Goal: Transaction & Acquisition: Purchase product/service

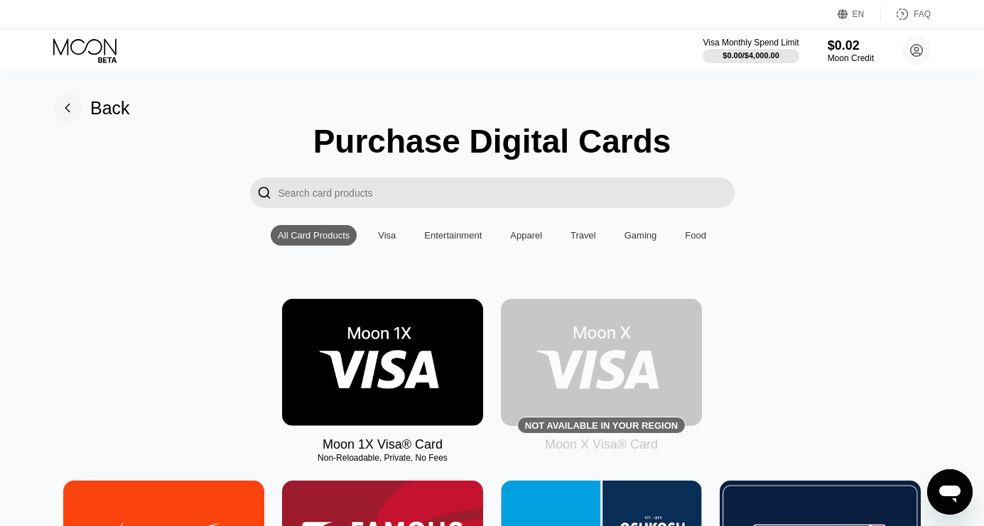
click at [427, 362] on img at bounding box center [382, 362] width 201 height 127
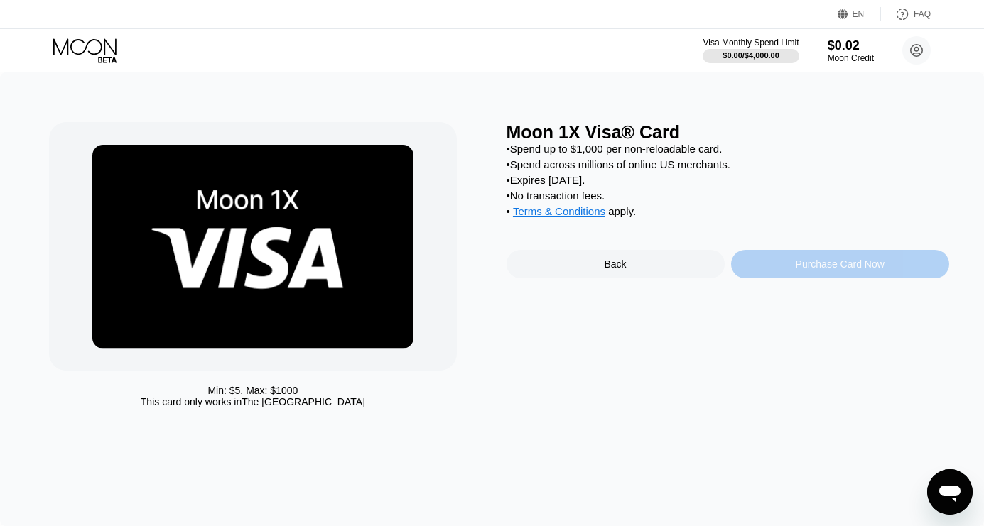
click at [829, 266] on div "Purchase Card Now" at bounding box center [840, 264] width 89 height 11
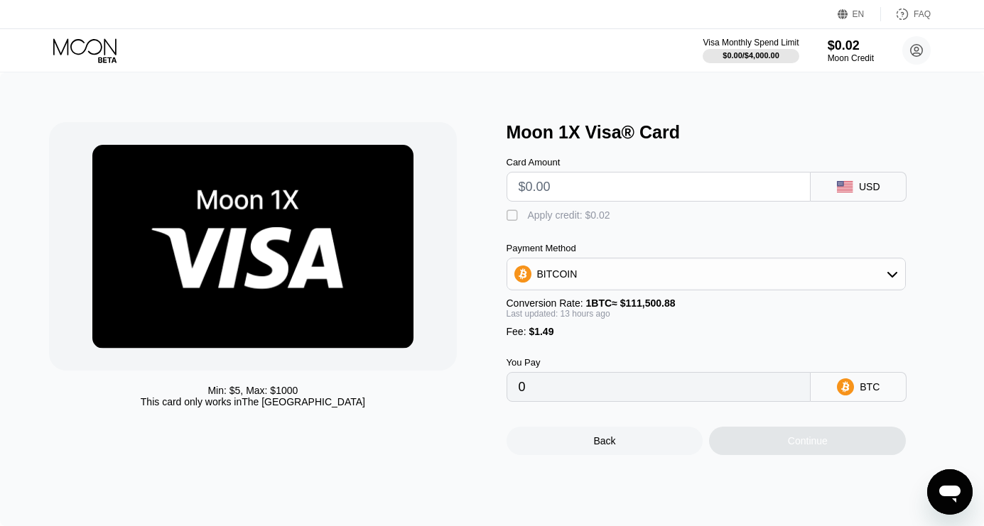
click at [518, 217] on div "" at bounding box center [513, 216] width 14 height 14
click at [595, 202] on div " Apply credit: $0.02" at bounding box center [727, 212] width 443 height 21
click at [573, 188] on input "text" at bounding box center [659, 187] width 281 height 28
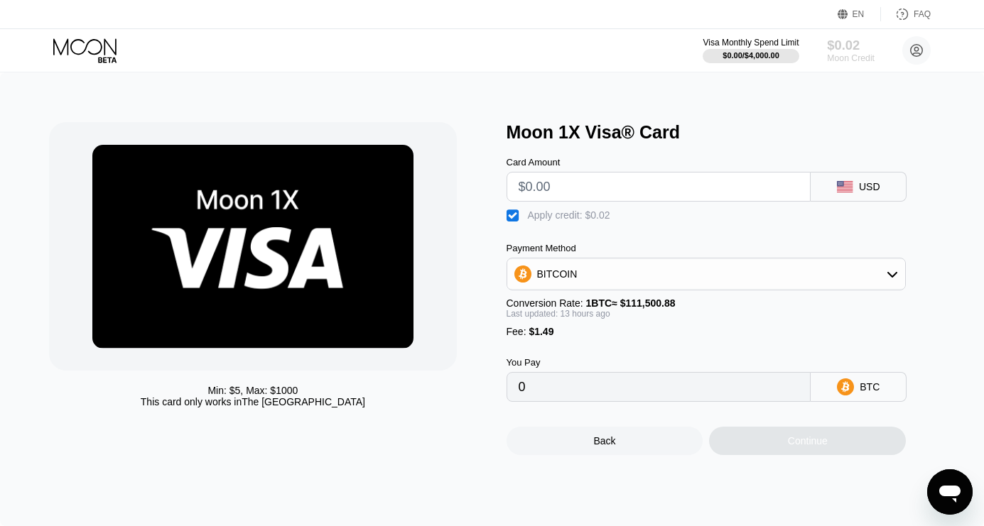
click at [843, 48] on div "$0.02" at bounding box center [851, 45] width 48 height 15
click at [572, 185] on input "text" at bounding box center [659, 187] width 281 height 28
click at [514, 220] on div "" at bounding box center [513, 216] width 14 height 14
click at [565, 178] on input "text" at bounding box center [659, 187] width 281 height 28
type input "$2"
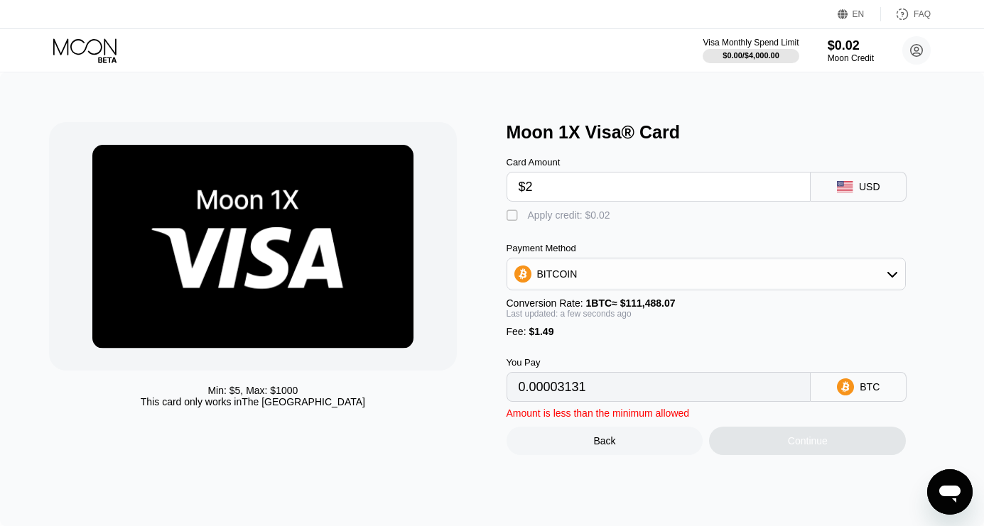
type input "0.00003131"
type input "$29"
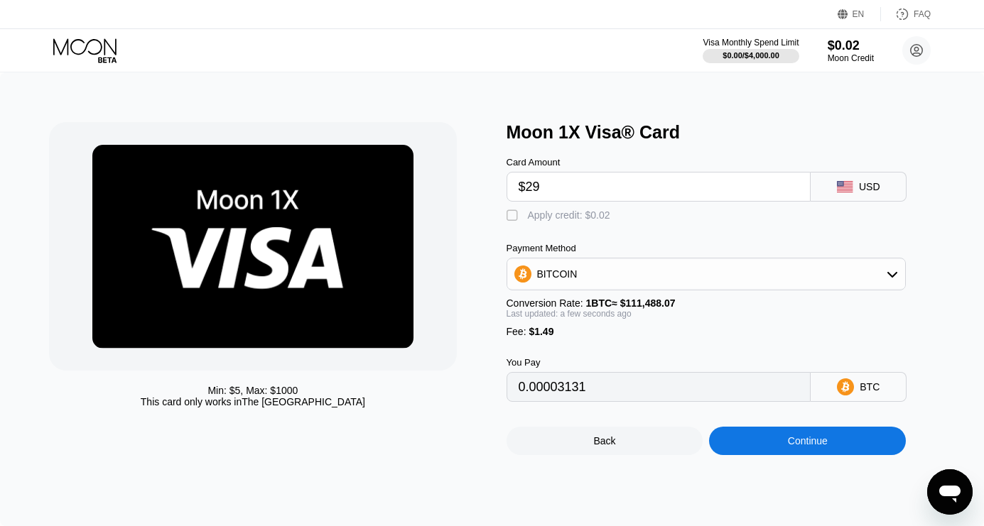
type input "0.00027349"
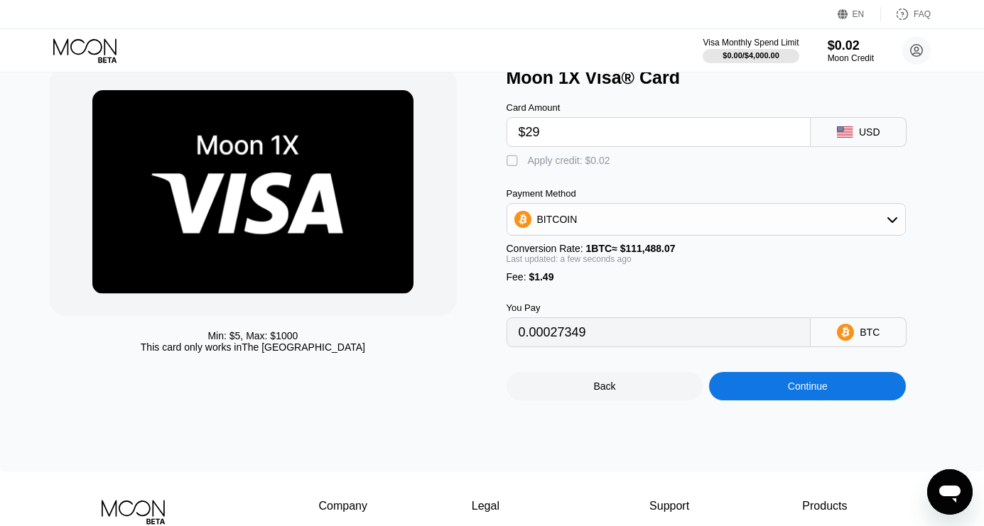
scroll to position [55, 0]
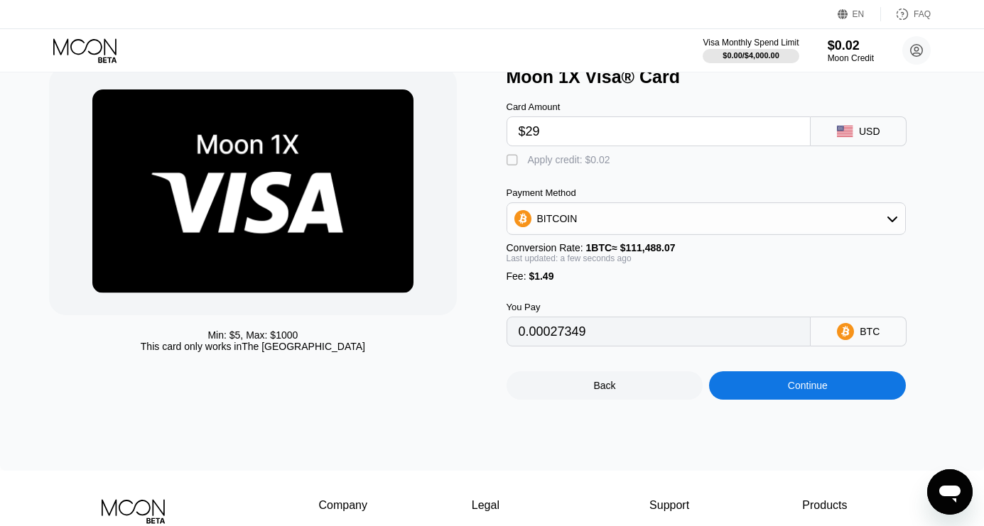
type input "$29"
click at [818, 235] on div "BITCOIN" at bounding box center [706, 218] width 400 height 33
click at [816, 217] on div "BITCOIN" at bounding box center [706, 219] width 399 height 28
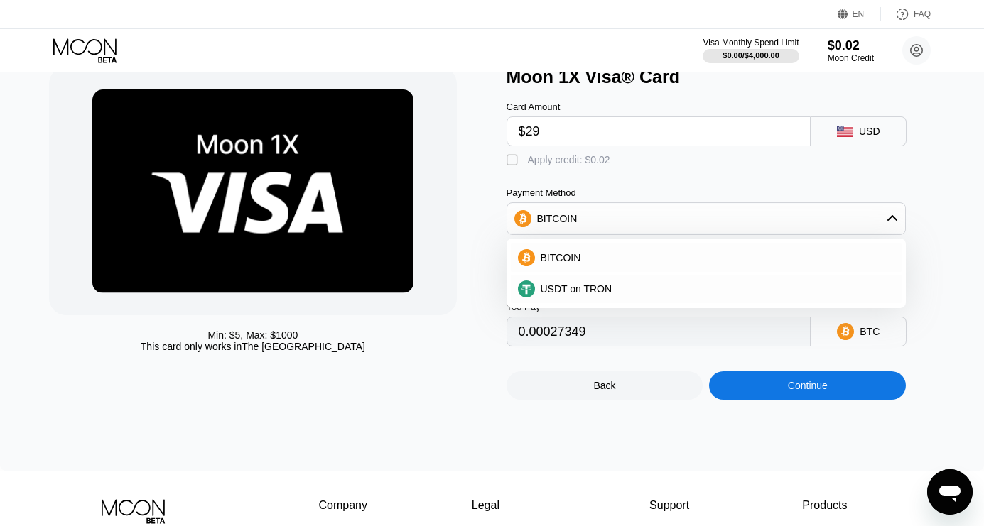
click at [816, 217] on div "BITCOIN" at bounding box center [706, 219] width 399 height 28
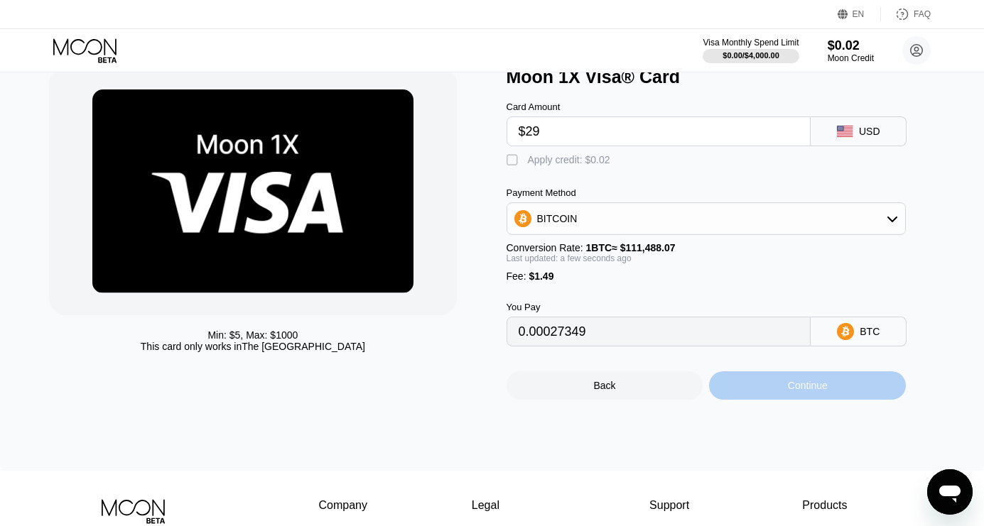
click at [808, 388] on div "Continue" at bounding box center [808, 385] width 40 height 11
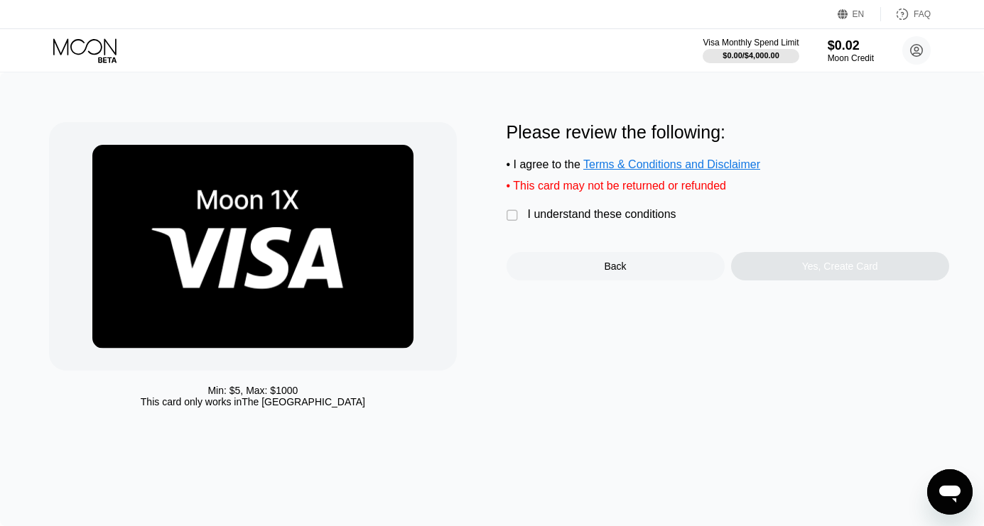
click at [510, 217] on div "" at bounding box center [513, 216] width 14 height 14
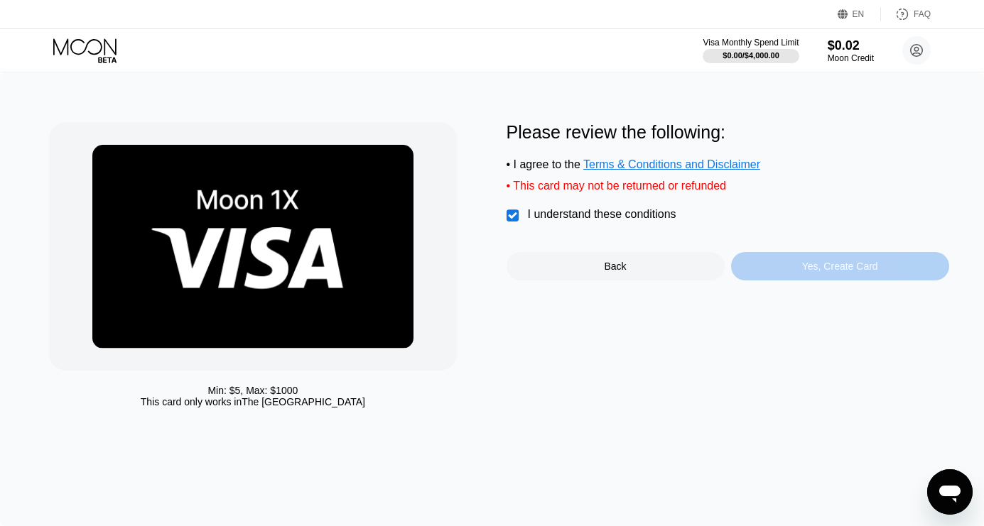
click at [810, 270] on div "Yes, Create Card" at bounding box center [840, 266] width 76 height 11
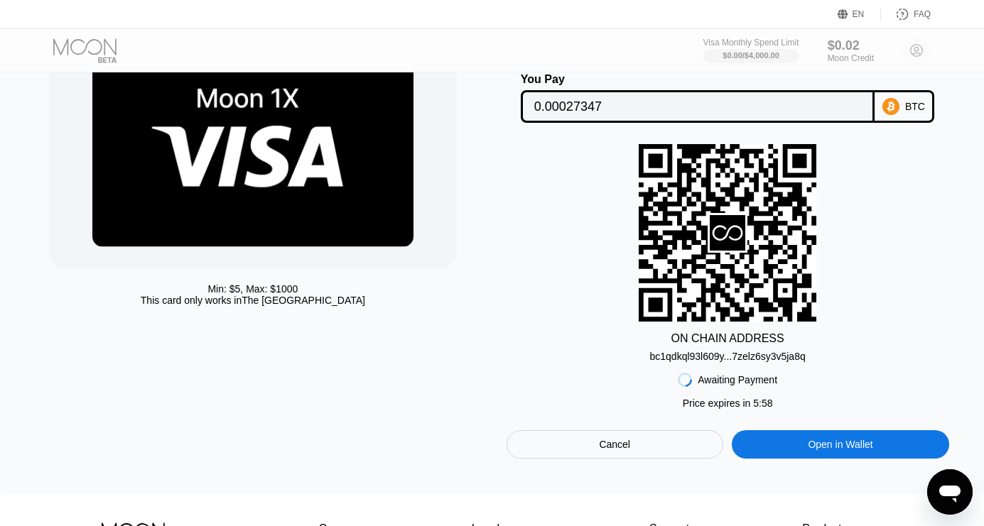
scroll to position [121, 0]
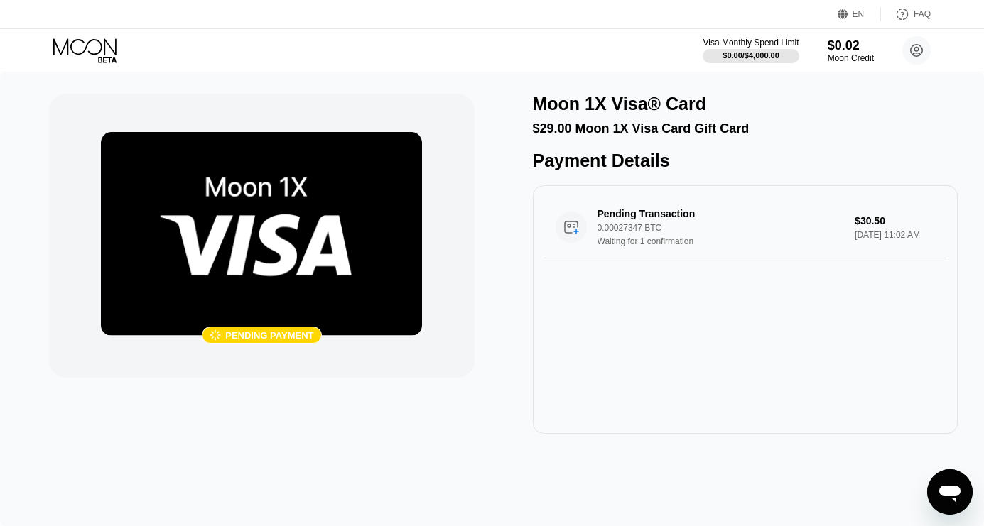
click at [93, 45] on icon at bounding box center [86, 50] width 66 height 25
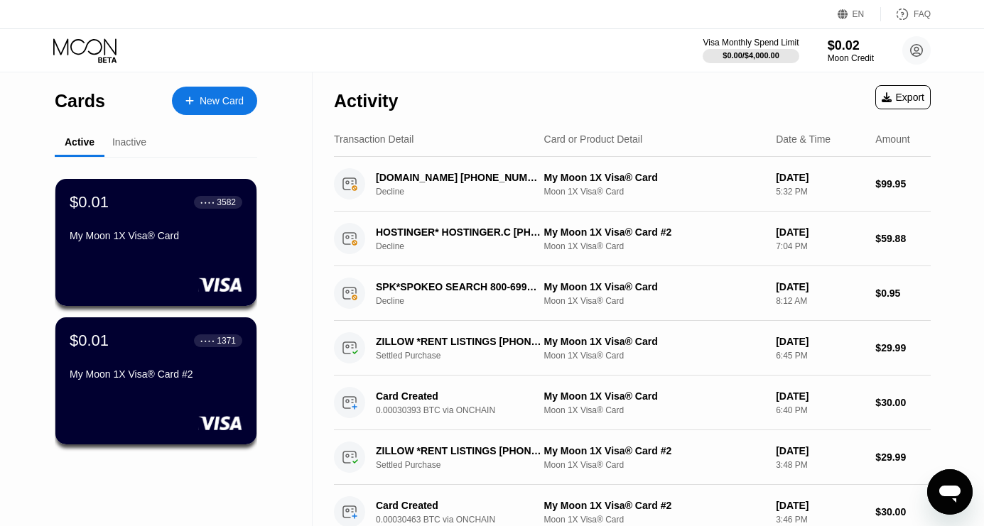
click at [87, 54] on icon at bounding box center [86, 50] width 66 height 25
click at [133, 141] on div "Inactive" at bounding box center [129, 141] width 34 height 11
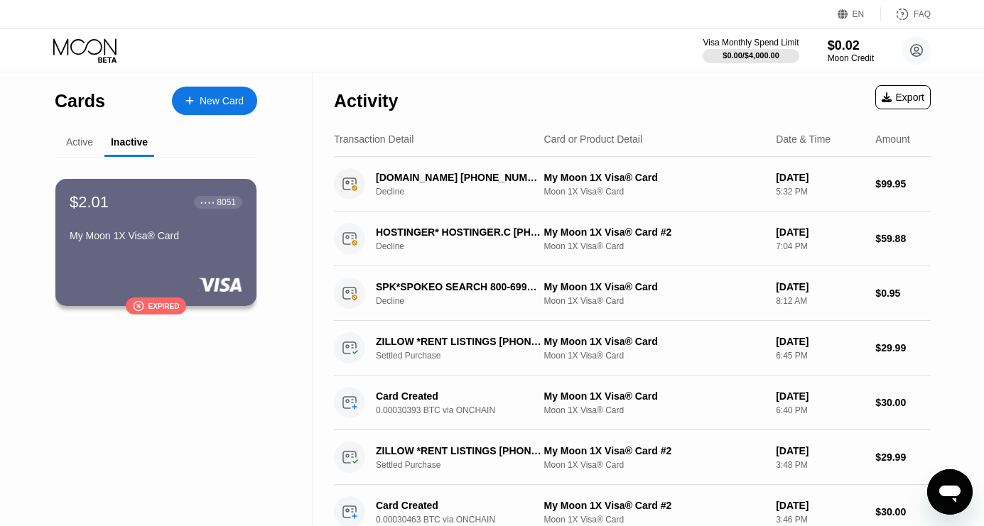
click at [78, 141] on div "Active" at bounding box center [79, 141] width 27 height 11
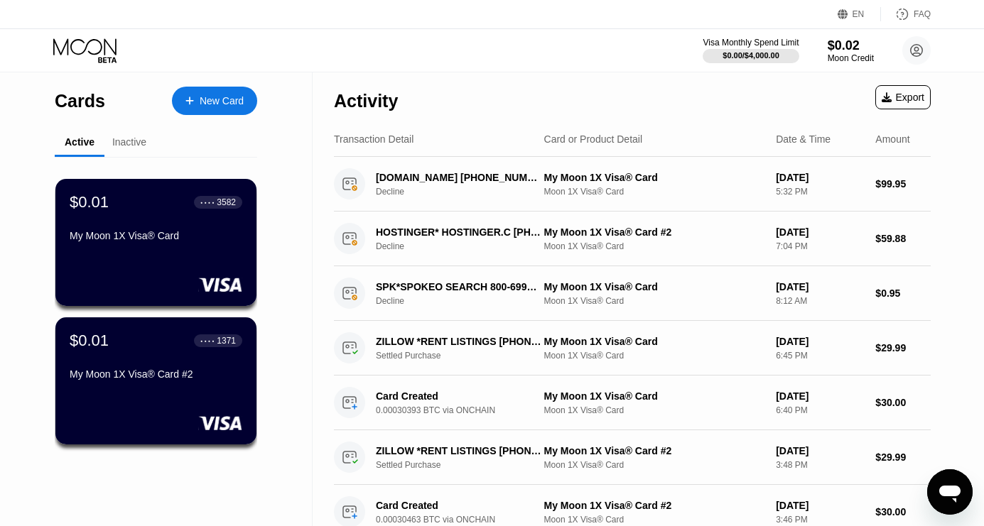
click at [617, 136] on div "Card or Product Detail" at bounding box center [593, 139] width 99 height 11
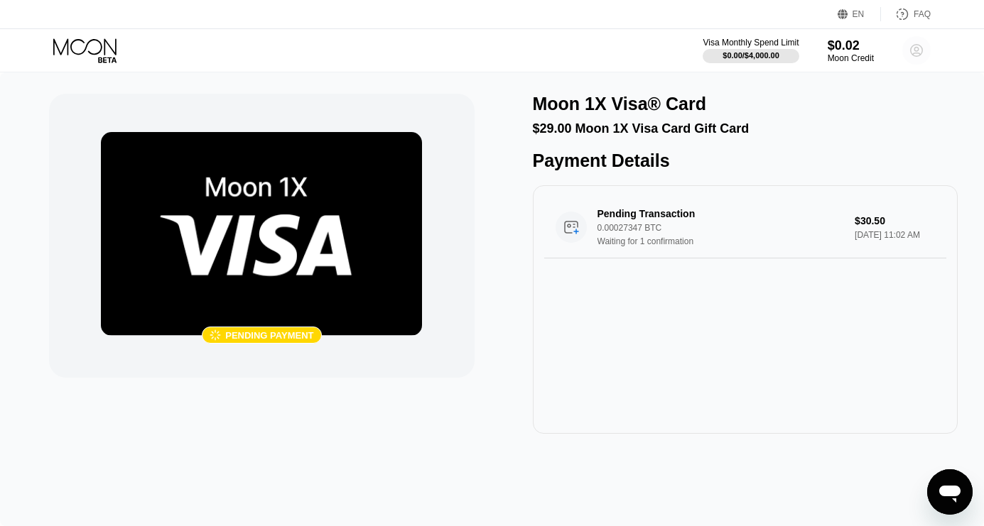
click at [921, 53] on circle at bounding box center [916, 50] width 28 height 28
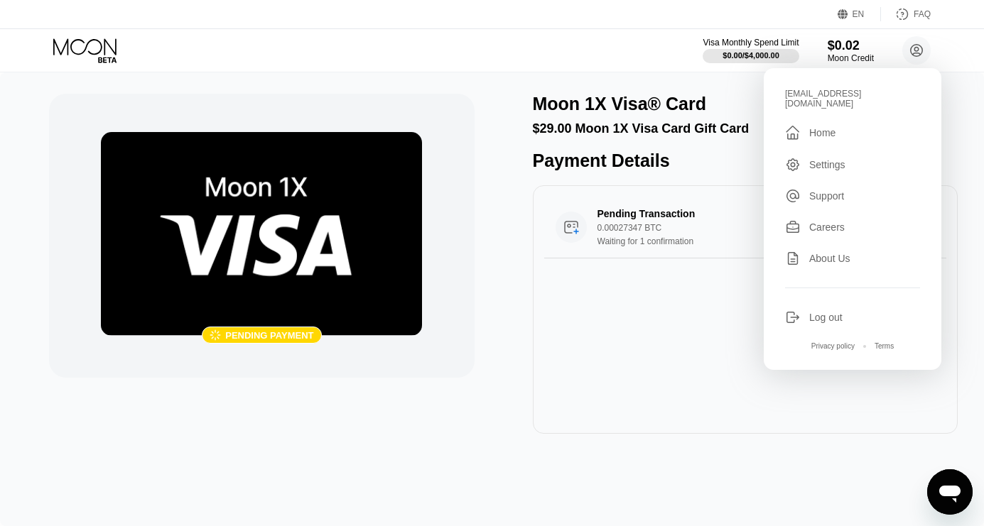
click at [829, 127] on div "Home" at bounding box center [822, 132] width 26 height 11
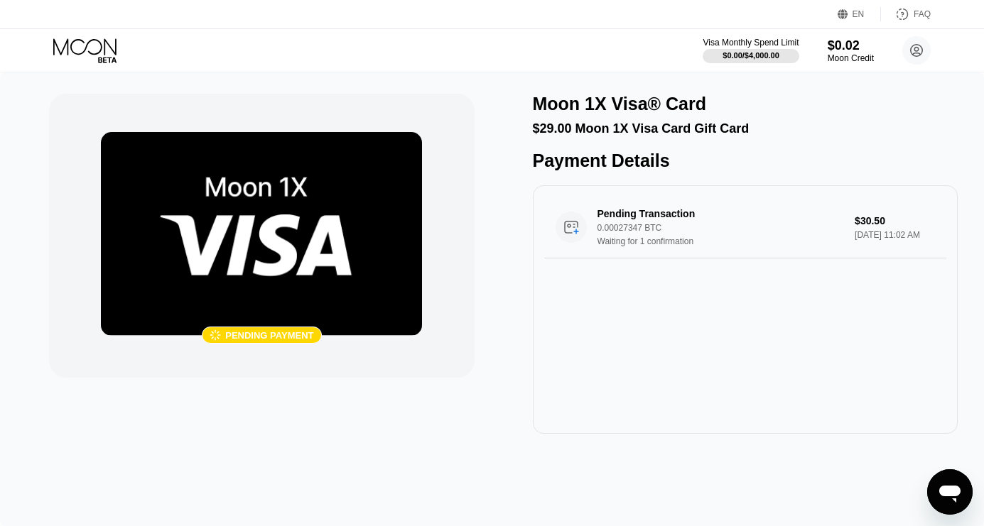
click at [337, 275] on img at bounding box center [261, 234] width 321 height 204
click at [80, 45] on icon at bounding box center [86, 50] width 66 height 25
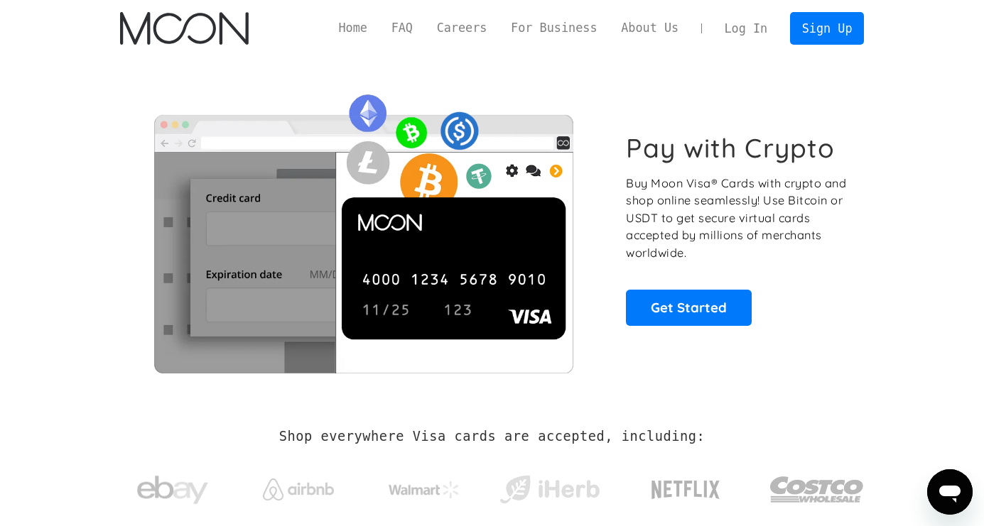
click at [196, 30] on img "home" at bounding box center [184, 28] width 129 height 33
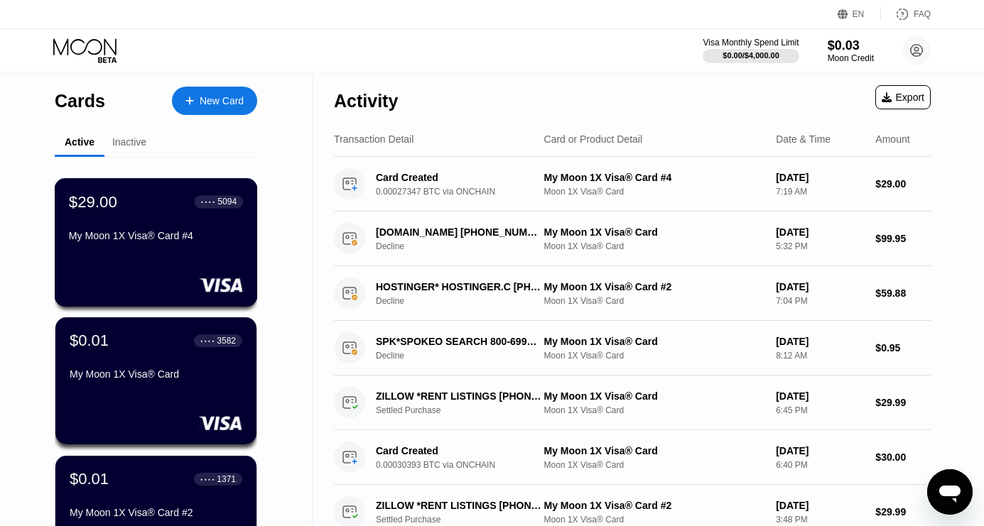
click at [148, 231] on div "My Moon 1X Visa® Card #4" at bounding box center [156, 235] width 174 height 11
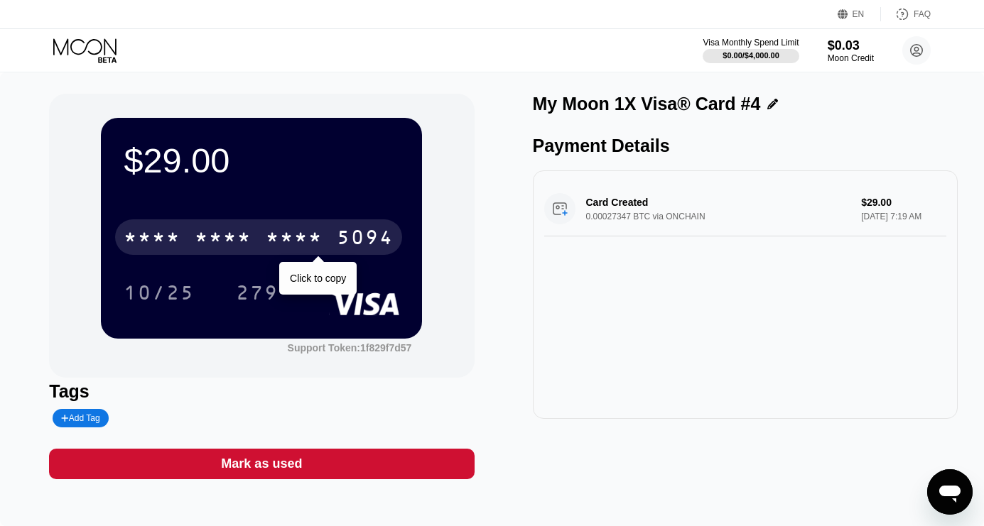
click at [253, 237] on div "* * * * * * * * * * * * 5094" at bounding box center [258, 238] width 287 height 36
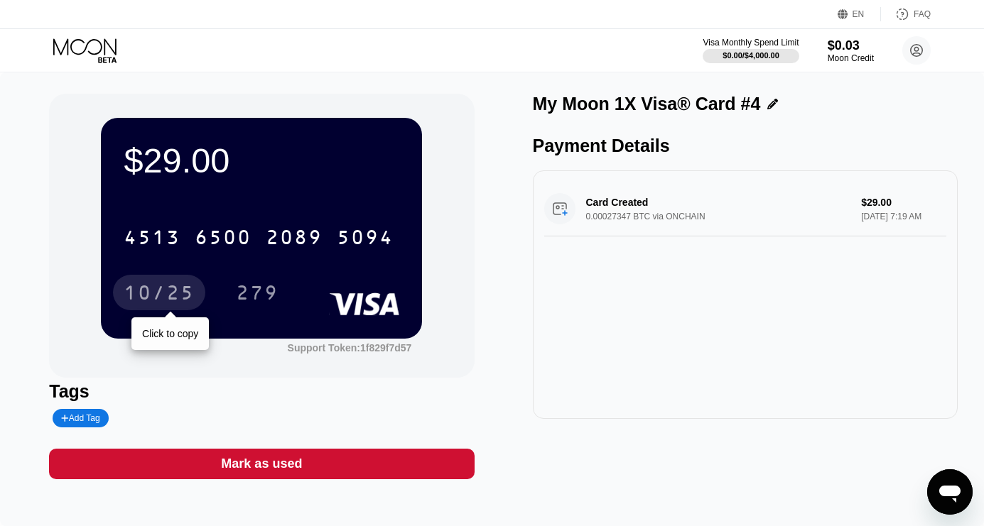
click at [170, 289] on div "10/25" at bounding box center [159, 294] width 71 height 23
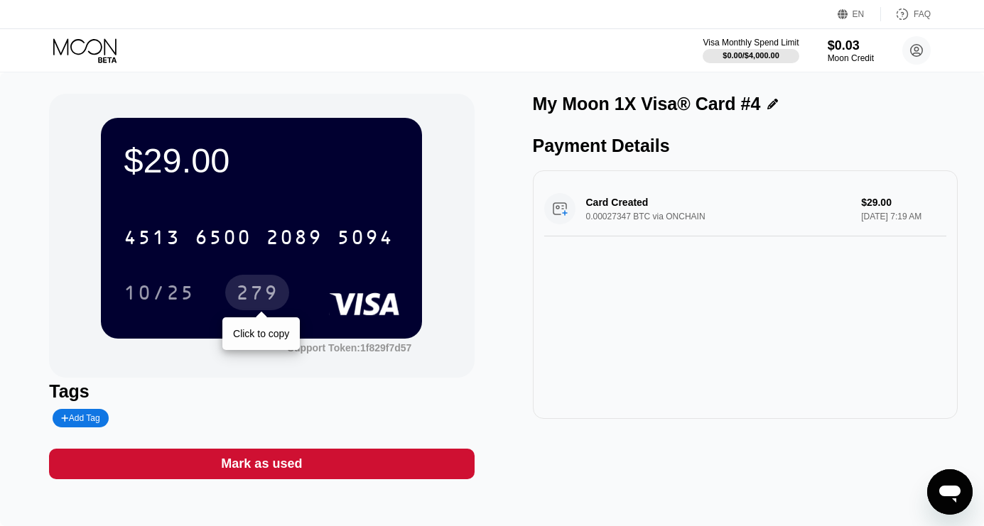
click at [256, 301] on div "279" at bounding box center [257, 294] width 43 height 23
click at [53, 32] on div "Visa Monthly Spend Limit $0.00 / $4,000.00 $0.03 Moon Credit tva492@gmail.com …" at bounding box center [492, 50] width 984 height 43
click at [57, 43] on icon at bounding box center [86, 50] width 66 height 25
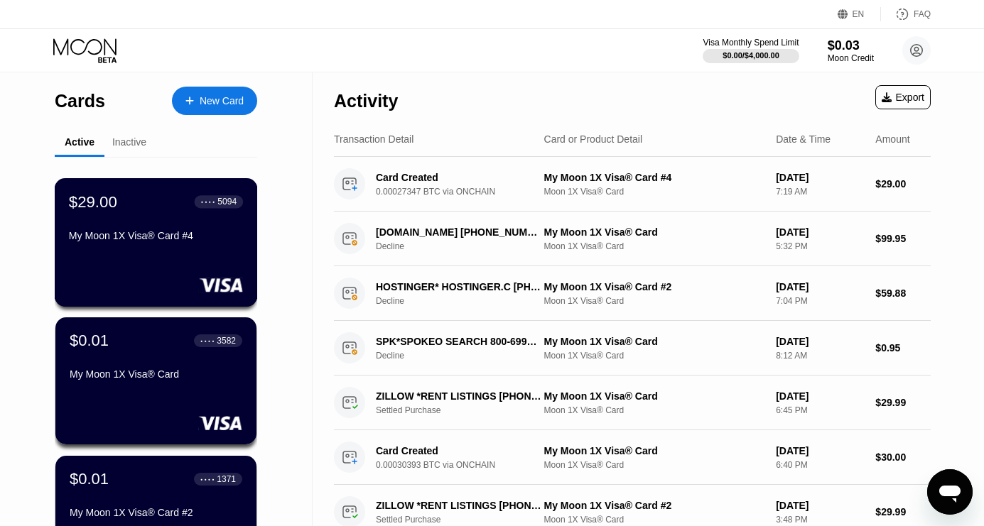
click at [215, 215] on div "$29.00 ● ● ● ● 5094 My Moon 1X Visa® Card #4" at bounding box center [156, 220] width 174 height 55
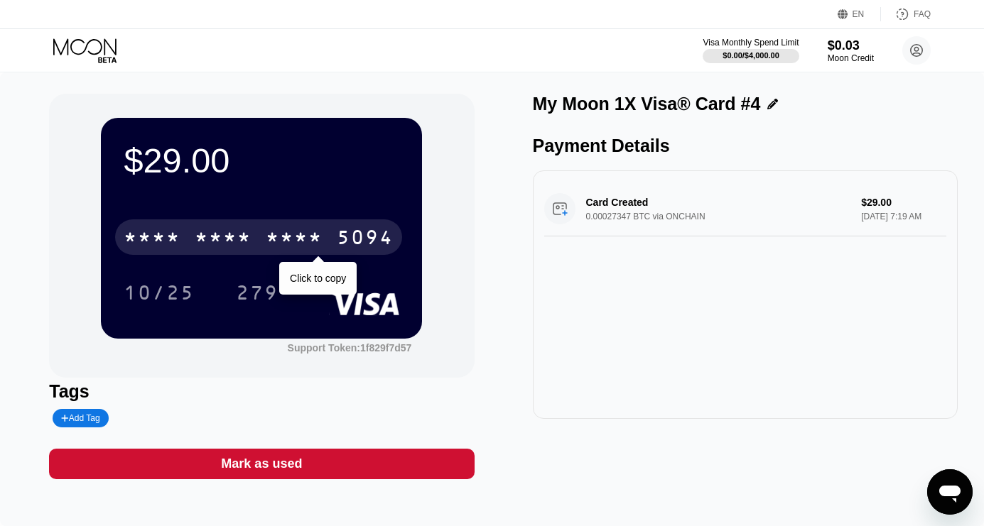
click at [366, 238] on div "5094" at bounding box center [365, 239] width 57 height 23
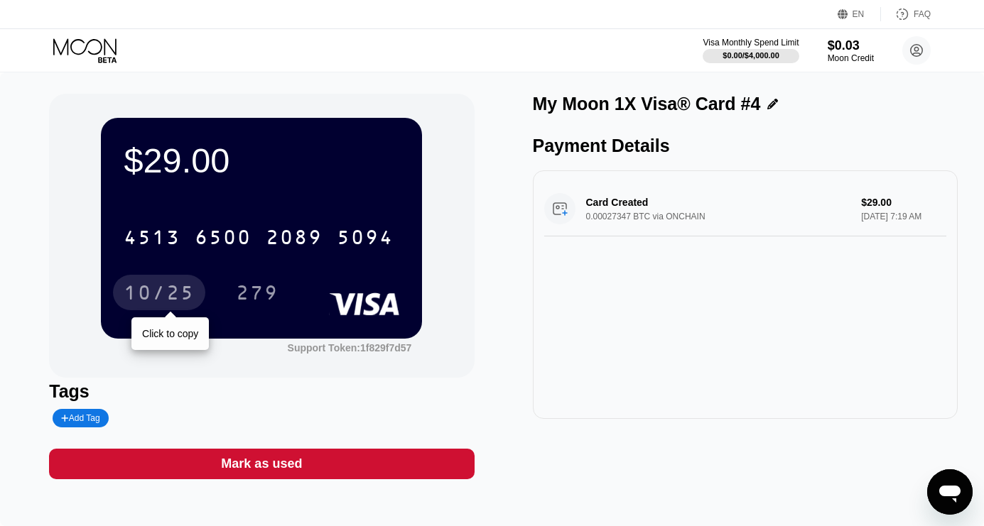
click at [187, 290] on div "10/25" at bounding box center [159, 294] width 71 height 23
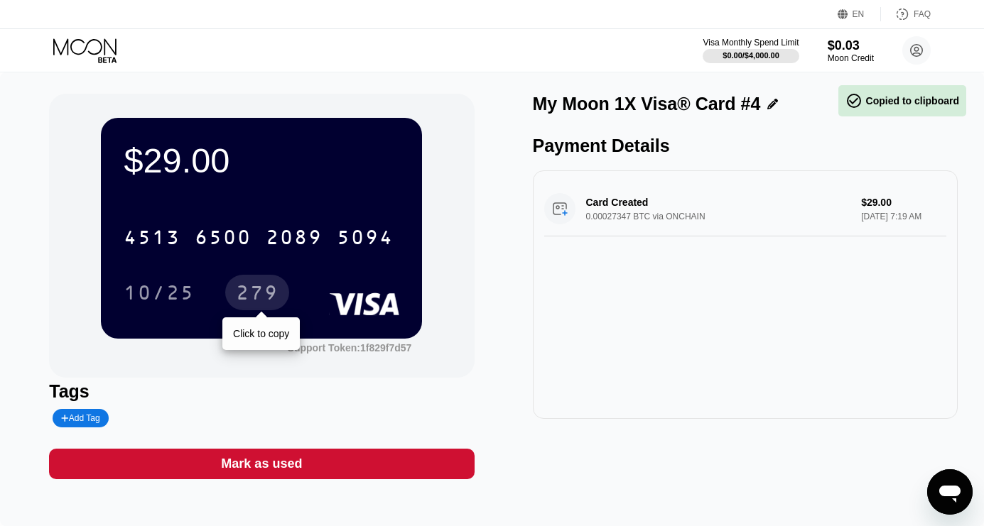
click at [275, 292] on div "279" at bounding box center [257, 294] width 43 height 23
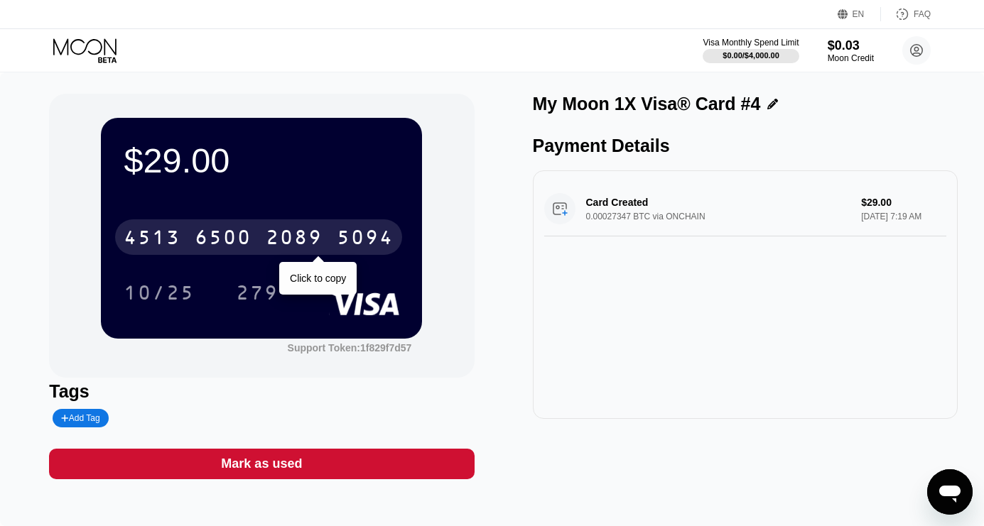
click at [187, 249] on div "[CREDIT_CARD_NUMBER]" at bounding box center [258, 238] width 287 height 36
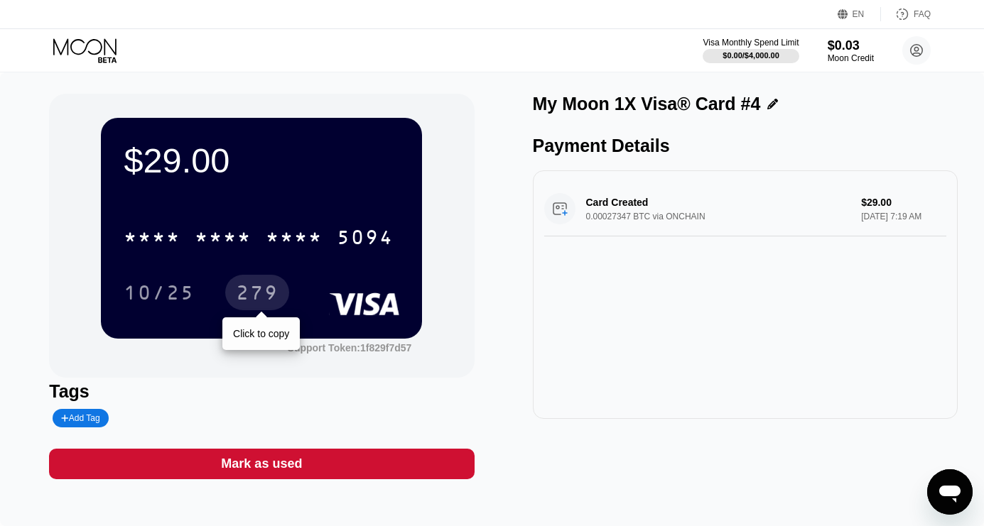
click at [272, 301] on div "279" at bounding box center [257, 294] width 43 height 23
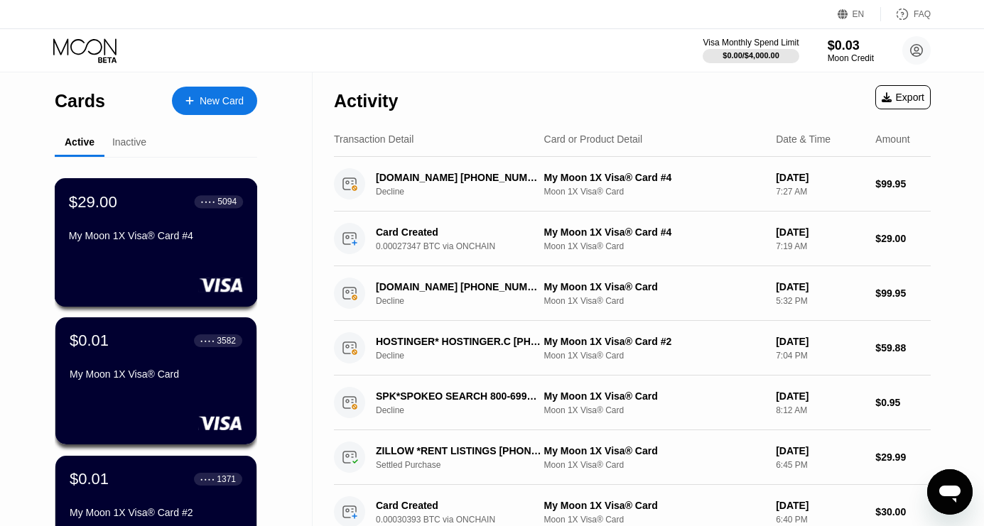
click at [160, 214] on div "$29.00 ● ● ● ● 5094 My Moon 1X Visa® Card #4" at bounding box center [156, 220] width 174 height 55
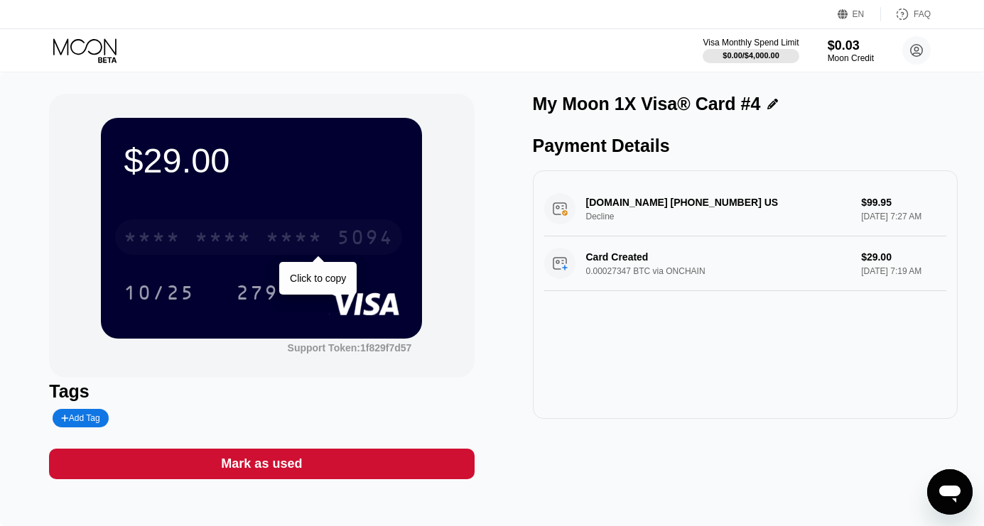
click at [284, 237] on div "* * * *" at bounding box center [294, 239] width 57 height 23
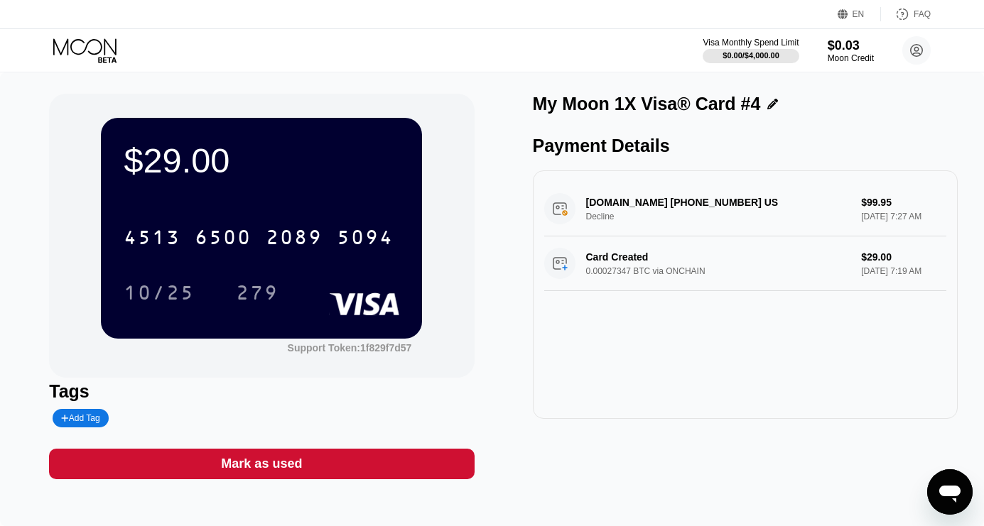
click at [104, 40] on icon at bounding box center [84, 46] width 63 height 16
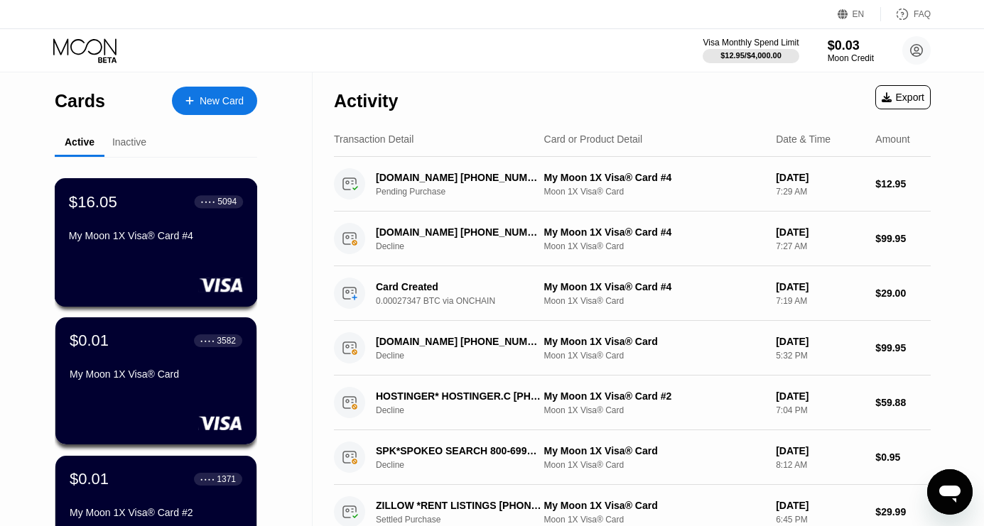
click at [225, 203] on div "5094" at bounding box center [226, 202] width 19 height 10
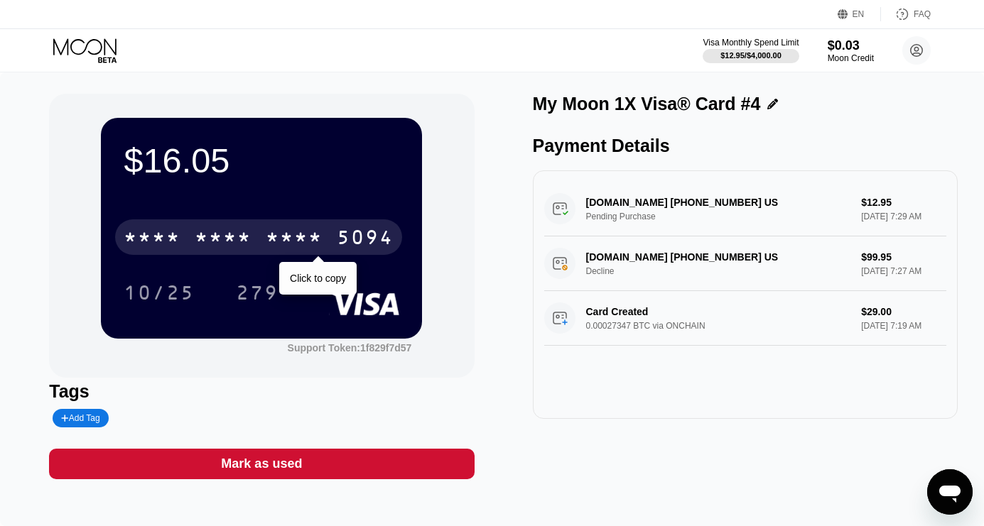
click at [309, 241] on div "* * * *" at bounding box center [294, 239] width 57 height 23
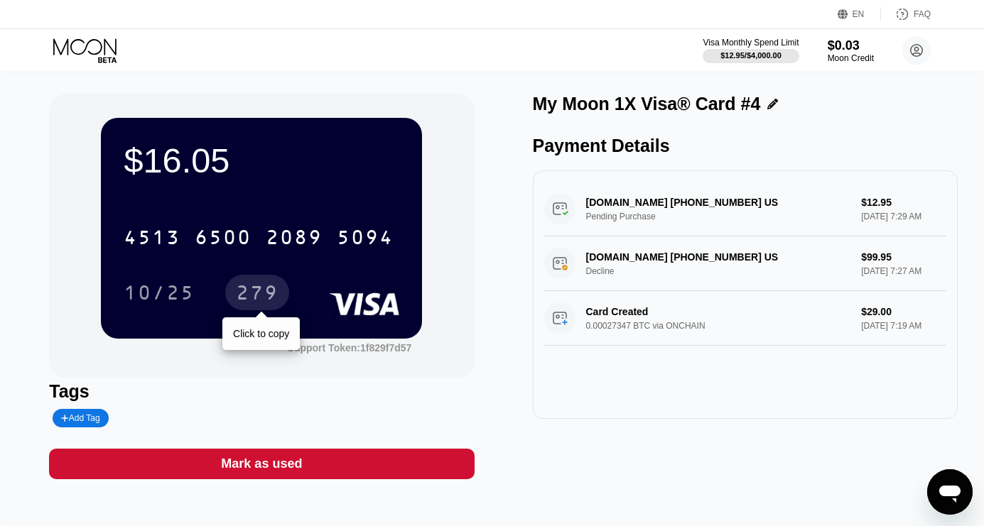
click at [258, 305] on div "279" at bounding box center [257, 294] width 43 height 23
